Goal: Task Accomplishment & Management: Manage account settings

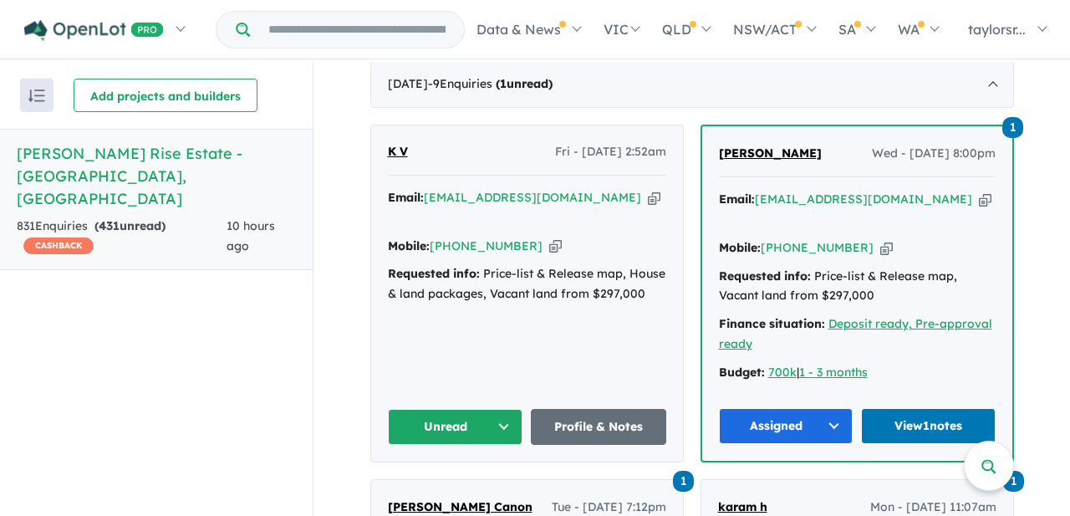
scroll to position [677, 0]
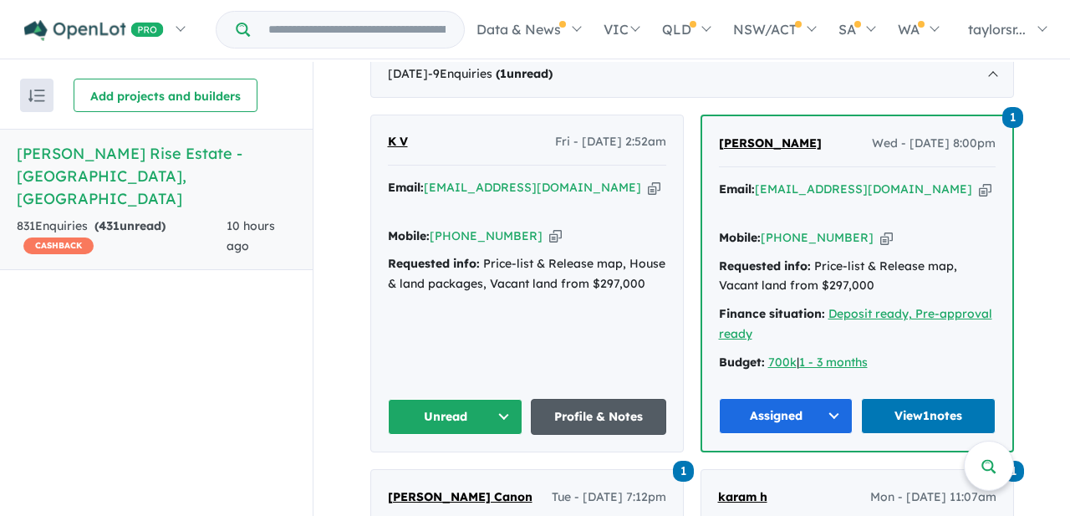
click at [579, 399] on link "Profile & Notes" at bounding box center [598, 417] width 135 height 36
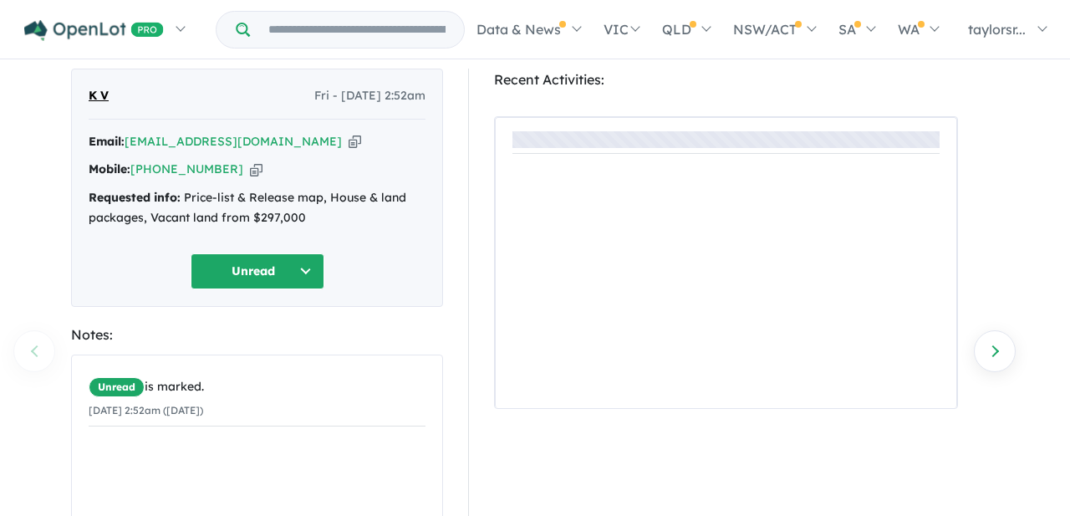
scroll to position [95, 0]
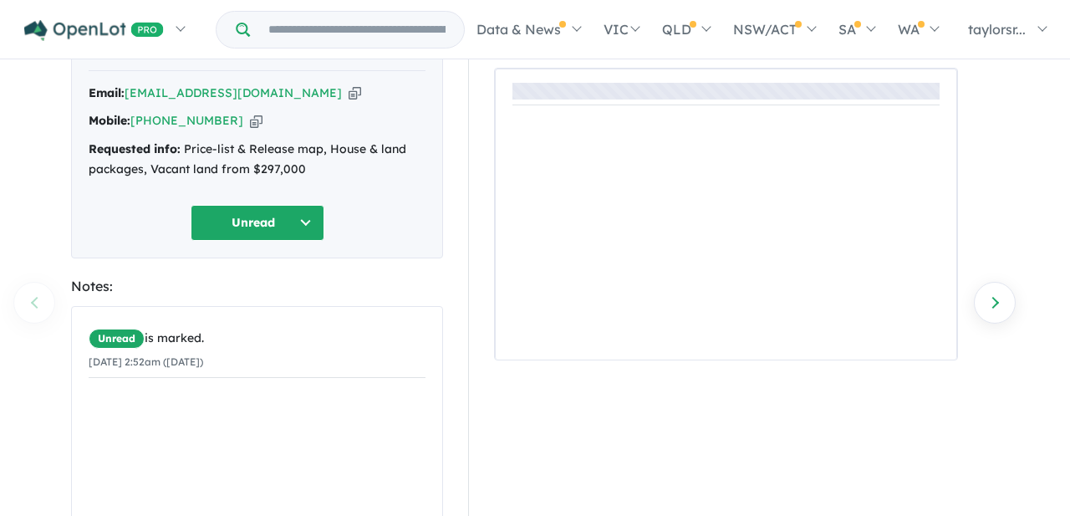
click at [306, 225] on button "Unread" at bounding box center [258, 223] width 134 height 36
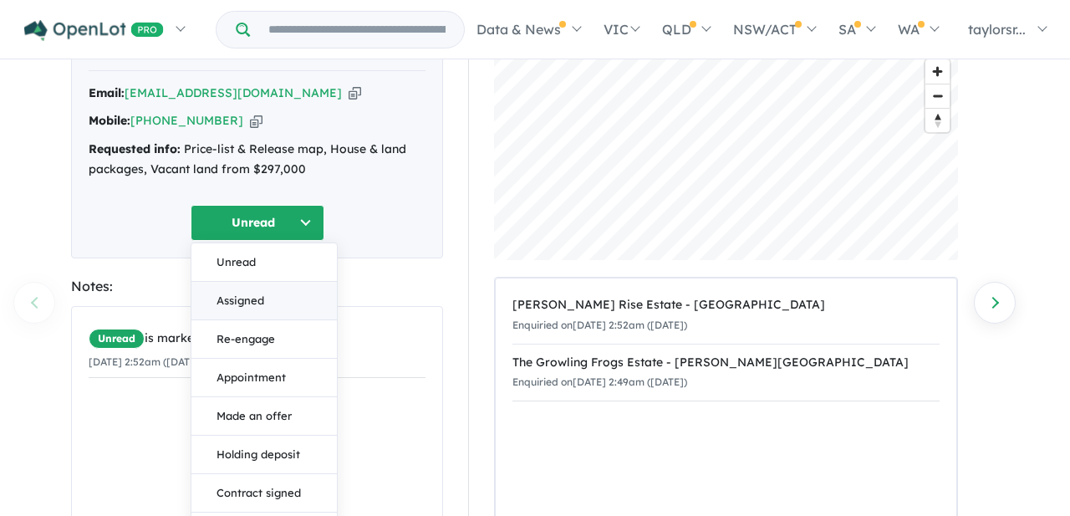
click at [263, 295] on button "Assigned" at bounding box center [263, 301] width 145 height 38
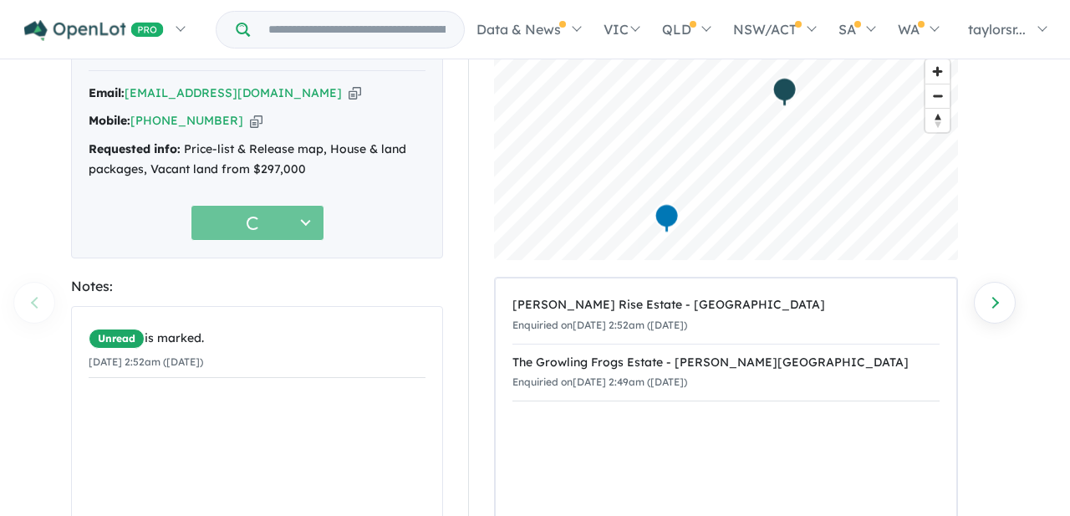
scroll to position [281, 0]
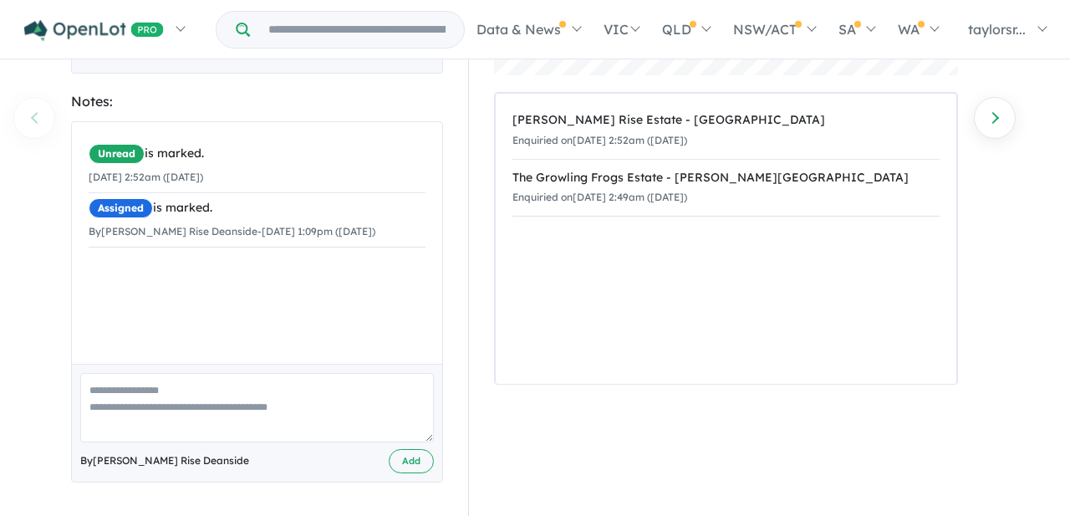
click at [245, 381] on textarea at bounding box center [257, 407] width 354 height 69
paste textarea "**********"
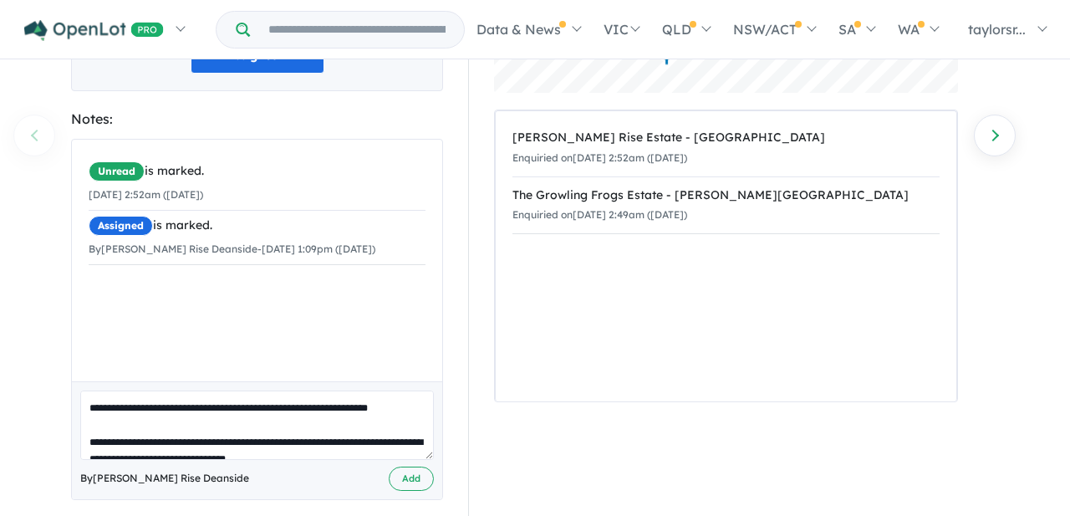
scroll to position [28, 0]
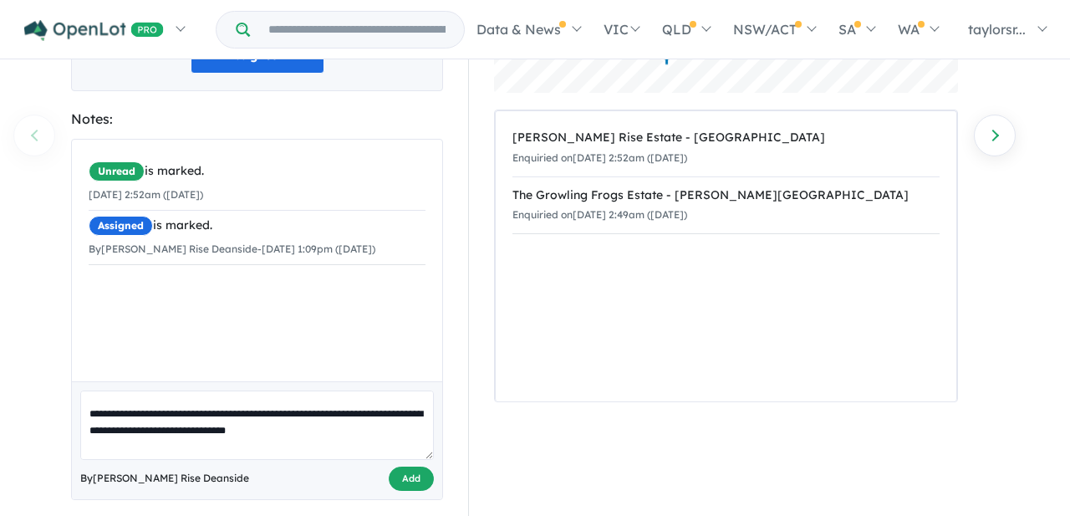
type textarea "**********"
click at [417, 478] on button "Add" at bounding box center [411, 478] width 45 height 24
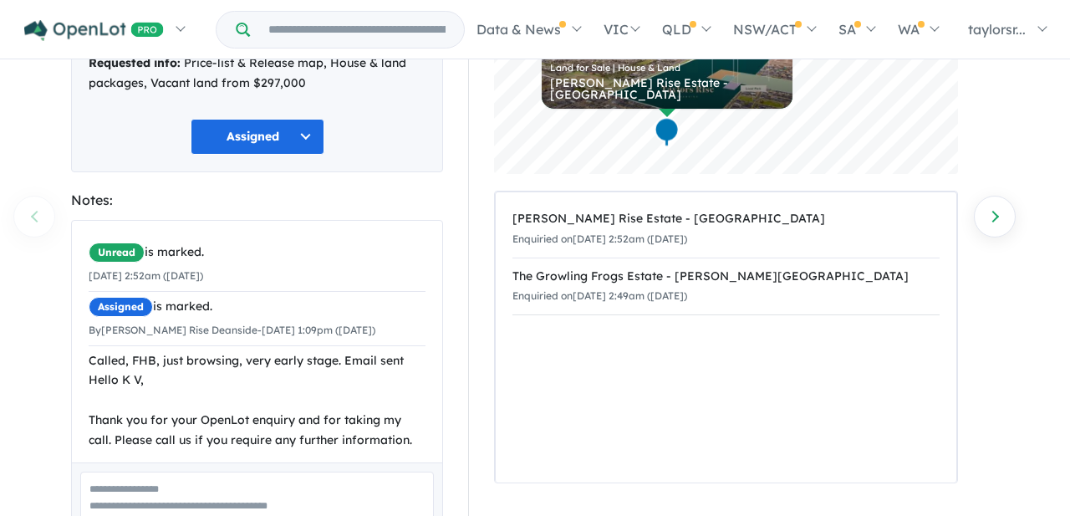
scroll to position [165, 0]
